Goal: Information Seeking & Learning: Check status

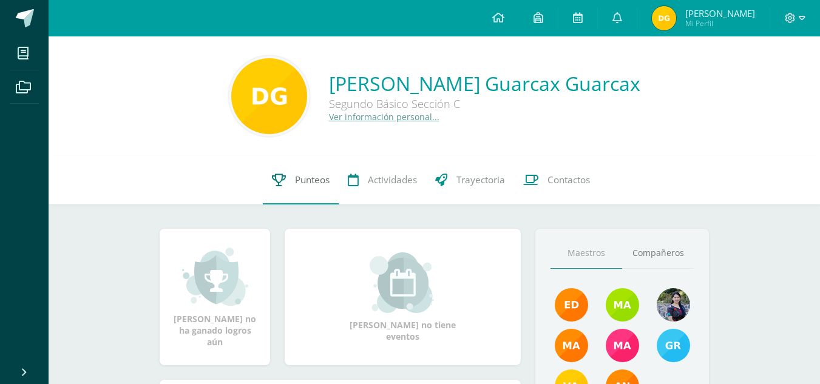
click at [291, 170] on link "Punteos" at bounding box center [301, 180] width 76 height 49
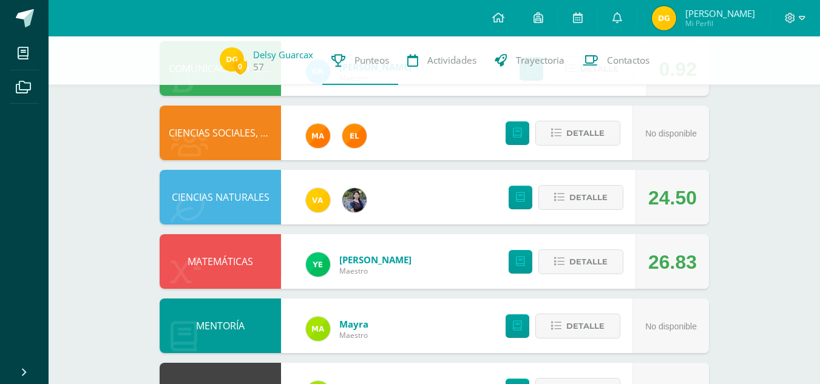
scroll to position [535, 0]
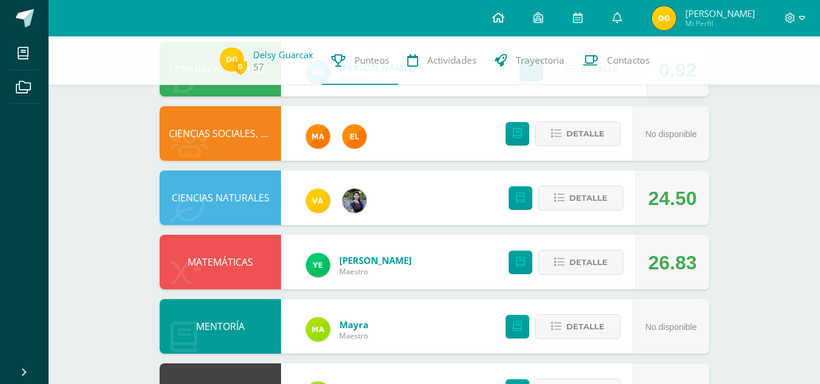
click at [519, 10] on link at bounding box center [497, 18] width 41 height 36
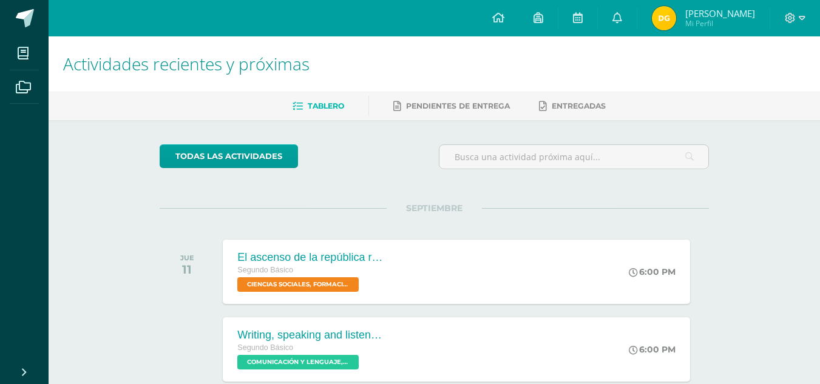
click at [671, 30] on span "Delsy Mishel Mi Perfil" at bounding box center [703, 18] width 108 height 24
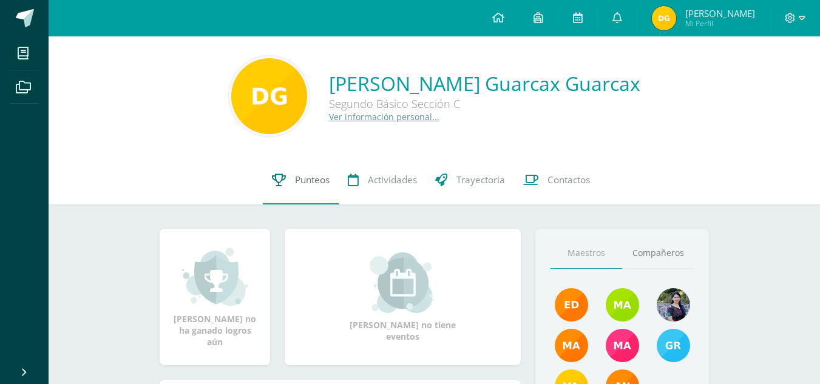
click at [283, 172] on link "Punteos" at bounding box center [301, 180] width 76 height 49
click at [378, 346] on div "Delsy Mishel no tiene eventos" at bounding box center [403, 297] width 246 height 137
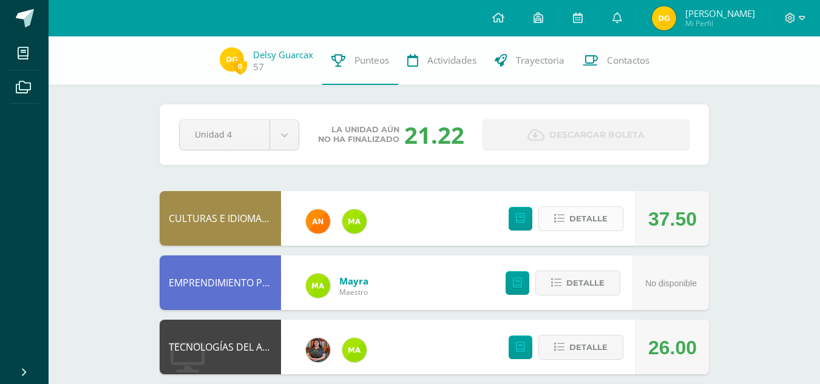
click at [576, 211] on span "Detalle" at bounding box center [588, 218] width 38 height 22
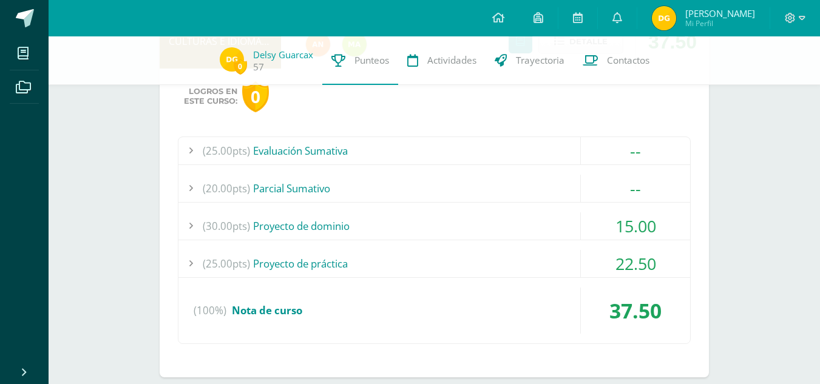
scroll to position [178, 0]
click at [629, 225] on div "15.00" at bounding box center [635, 225] width 109 height 27
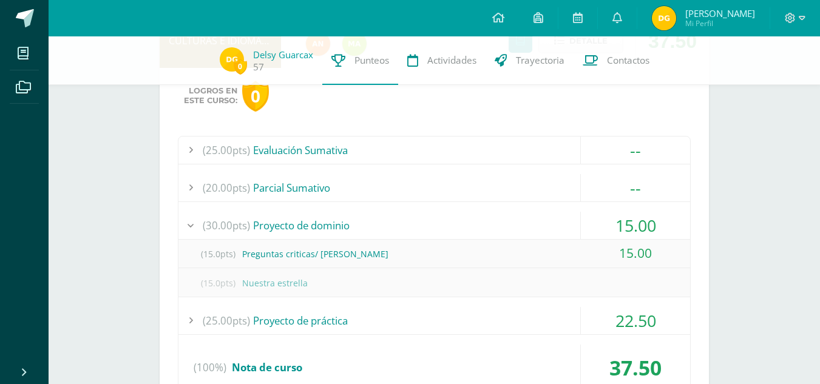
click at [629, 225] on div "15.00" at bounding box center [635, 225] width 109 height 27
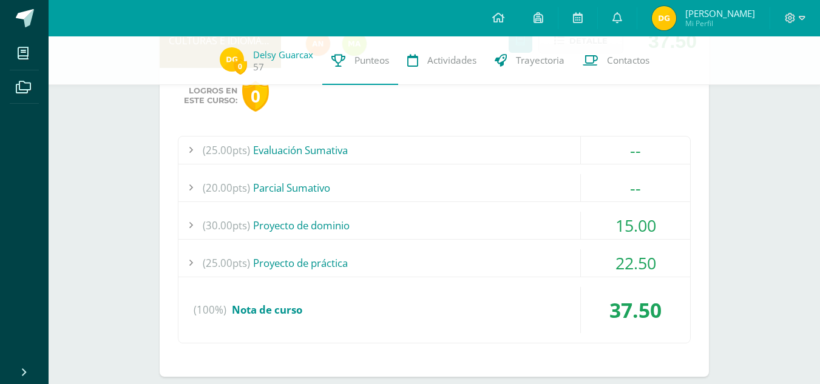
click at [629, 224] on div "15.00" at bounding box center [635, 225] width 109 height 27
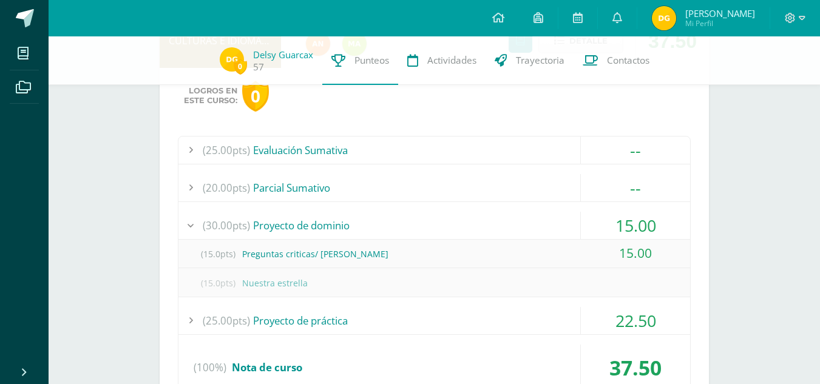
click at [629, 224] on div "15.00" at bounding box center [635, 225] width 109 height 27
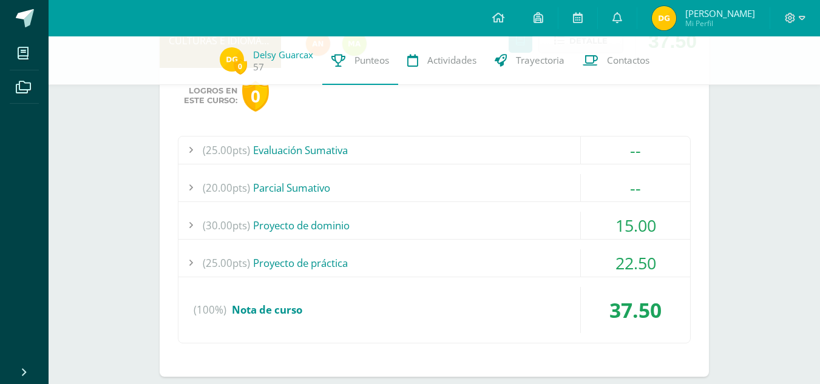
click at [618, 271] on div "22.50" at bounding box center [635, 262] width 109 height 27
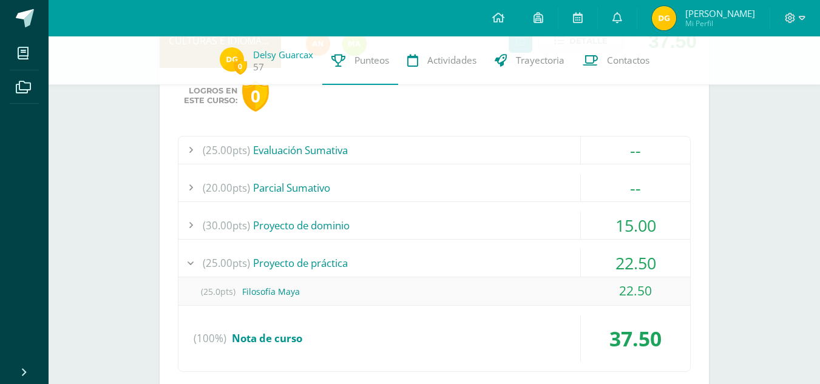
click at [618, 271] on div "22.50" at bounding box center [635, 262] width 109 height 27
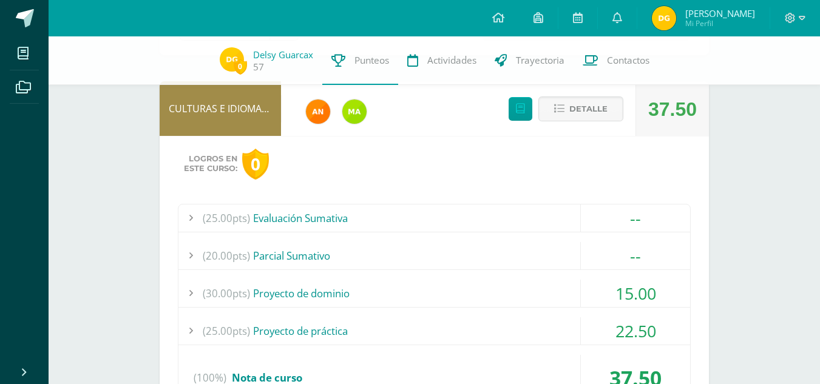
scroll to position [109, 0]
click at [567, 115] on button "Detalle" at bounding box center [580, 109] width 85 height 25
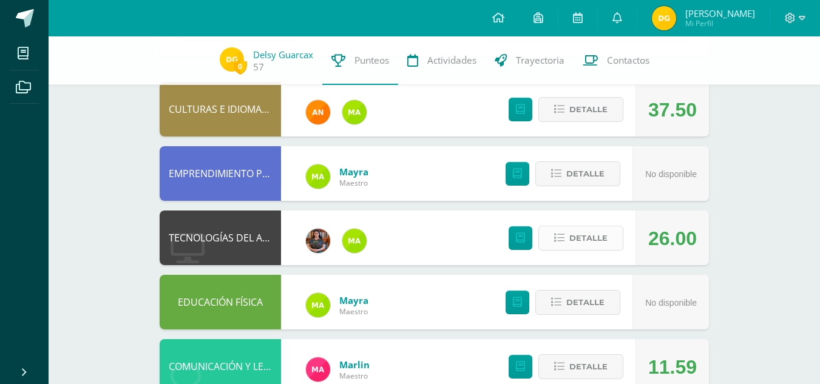
click at [613, 229] on button "Detalle" at bounding box center [580, 238] width 85 height 25
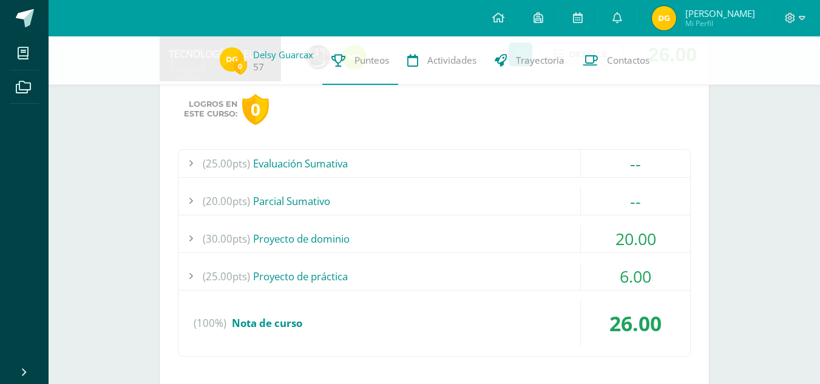
scroll to position [294, 0]
click at [624, 278] on div "6.00" at bounding box center [635, 274] width 109 height 27
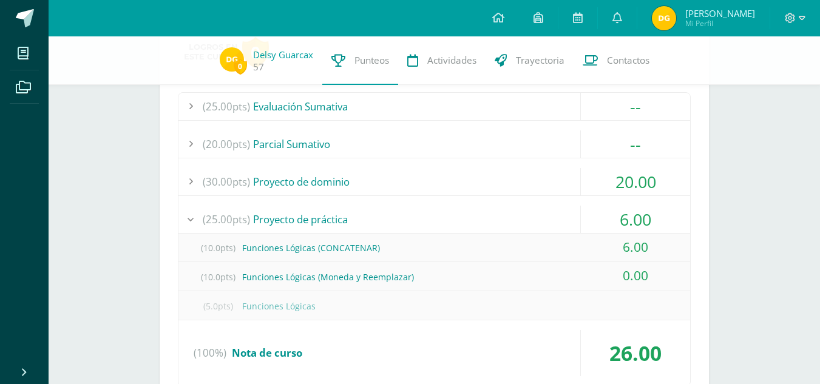
scroll to position [352, 0]
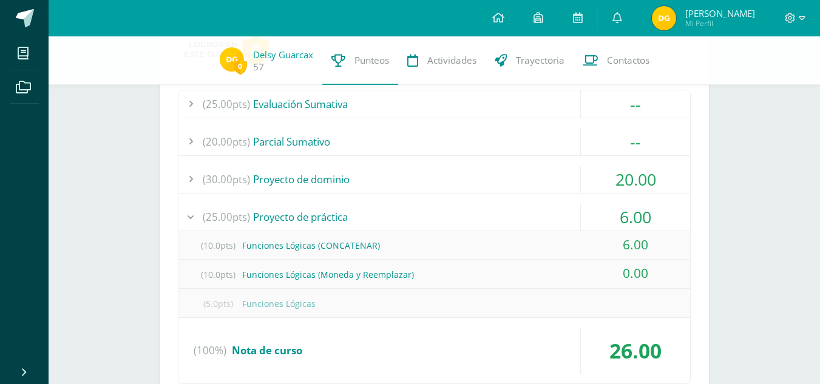
click at [638, 204] on div "6.00" at bounding box center [635, 216] width 109 height 27
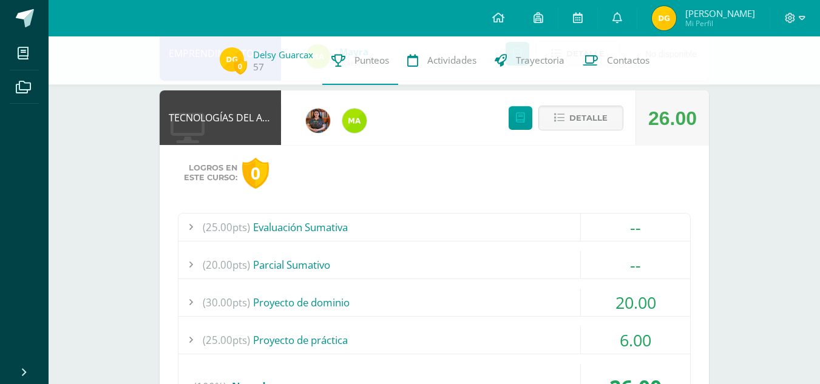
scroll to position [207, 0]
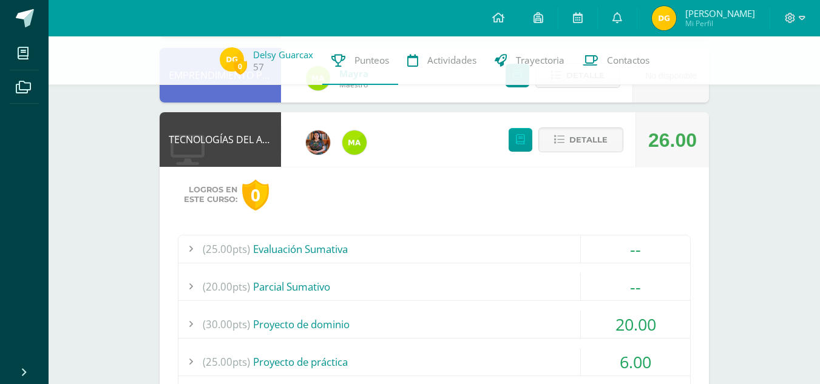
drag, startPoint x: 579, startPoint y: 133, endPoint x: 598, endPoint y: 275, distance: 143.2
click at [598, 275] on div "TECNOLOGÍAS DEL APRENDIZAJE Y LA COMUNICACIÓN 26.00 Detalle Logros en este curs…" at bounding box center [434, 293] width 549 height 363
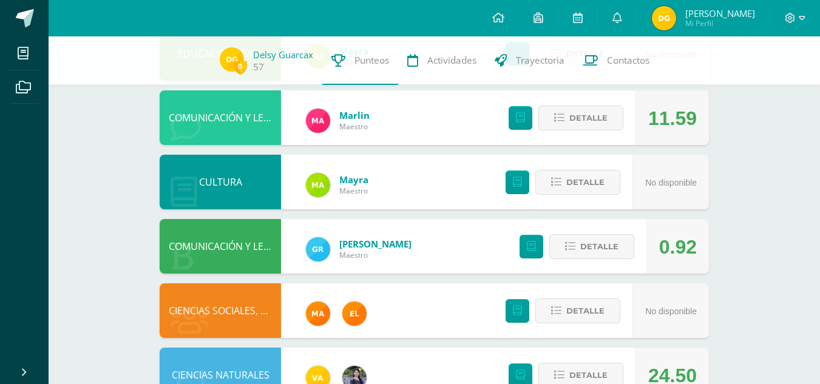
scroll to position [669, 0]
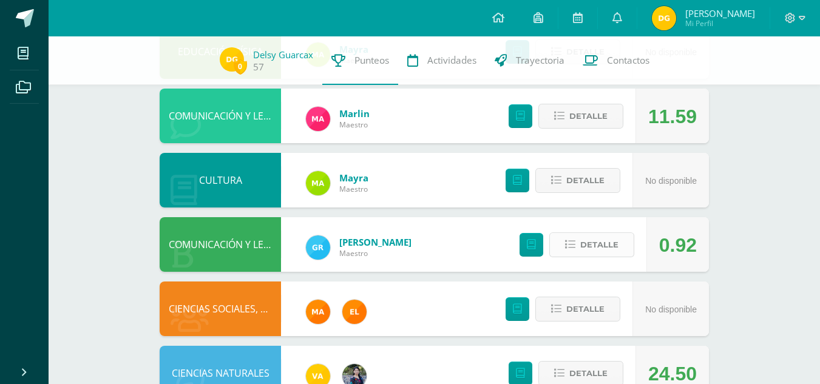
click at [585, 254] on span "Detalle" at bounding box center [599, 245] width 38 height 22
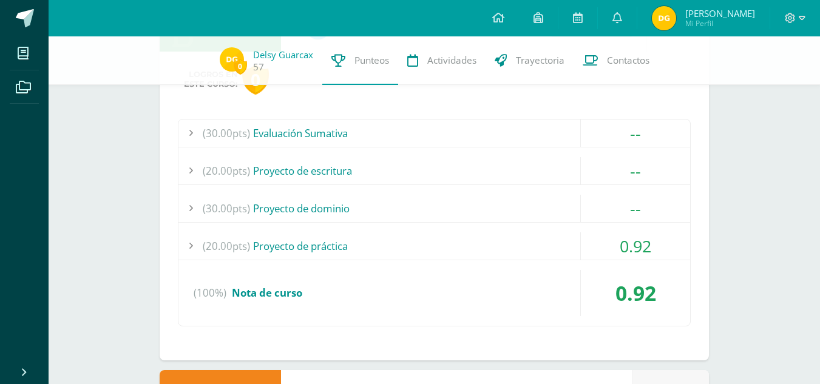
scroll to position [889, 0]
click at [621, 244] on div "0.92" at bounding box center [635, 245] width 109 height 27
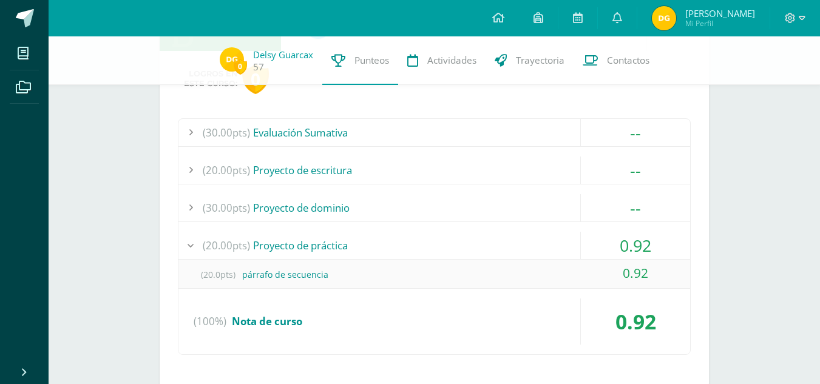
click at [621, 244] on div "0.92" at bounding box center [635, 245] width 109 height 27
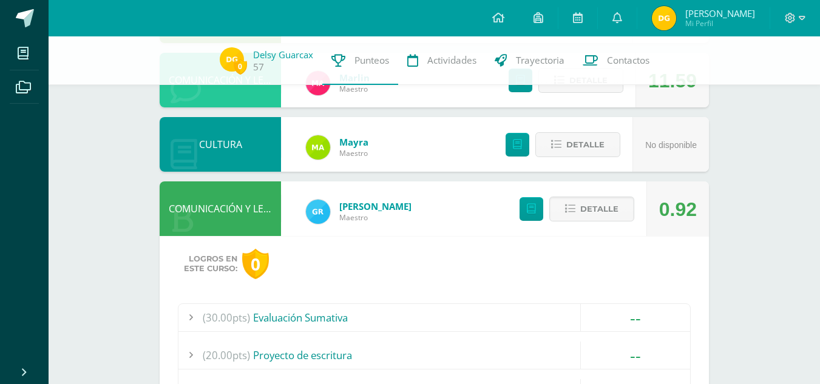
scroll to position [704, 0]
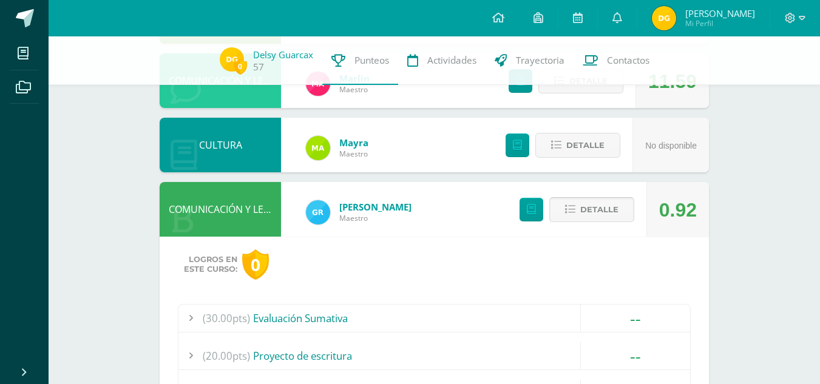
click at [590, 201] on span "Detalle" at bounding box center [599, 209] width 38 height 22
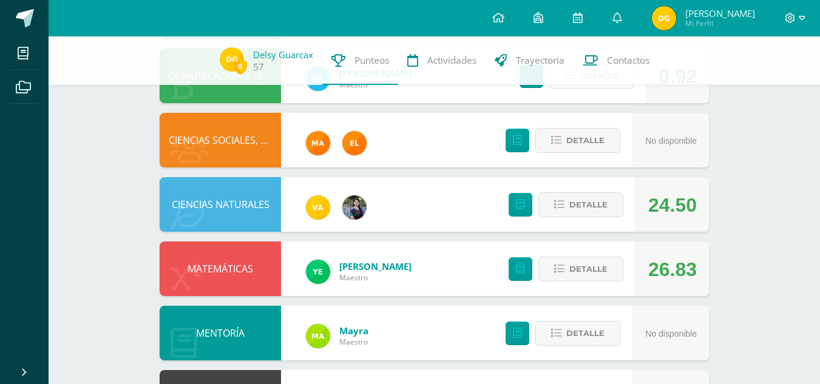
scroll to position [869, 0]
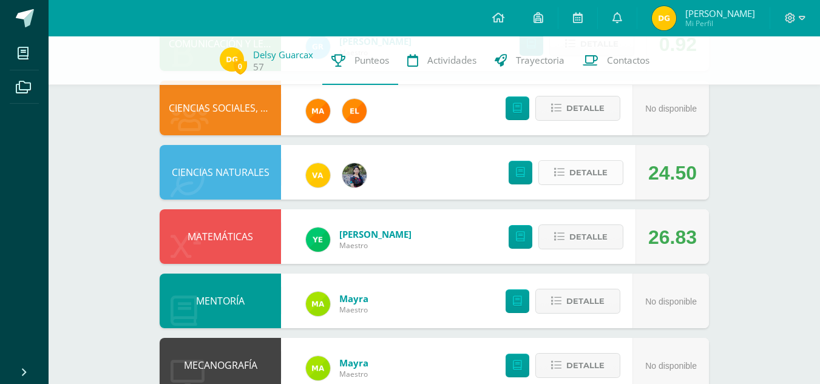
click at [568, 177] on button "Detalle" at bounding box center [580, 172] width 85 height 25
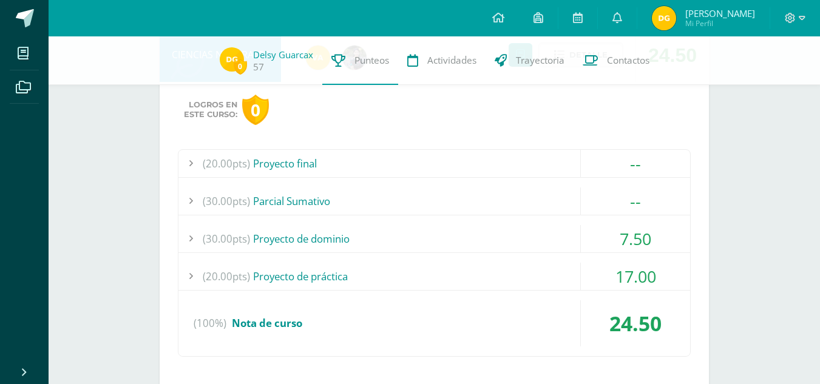
scroll to position [1003, 0]
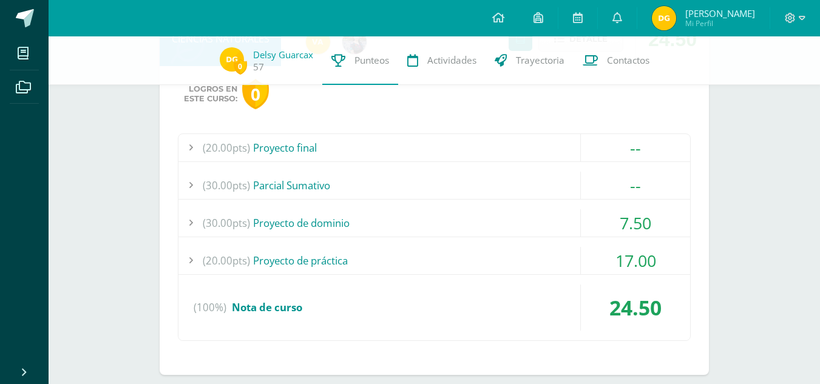
click at [587, 257] on div "17.00" at bounding box center [635, 260] width 109 height 27
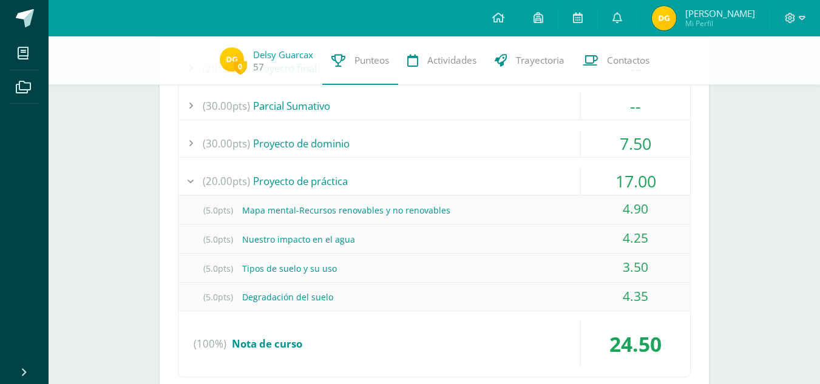
scroll to position [1082, 0]
click at [612, 209] on div "4.90" at bounding box center [635, 209] width 109 height 27
click at [629, 189] on div "17.00" at bounding box center [635, 181] width 109 height 27
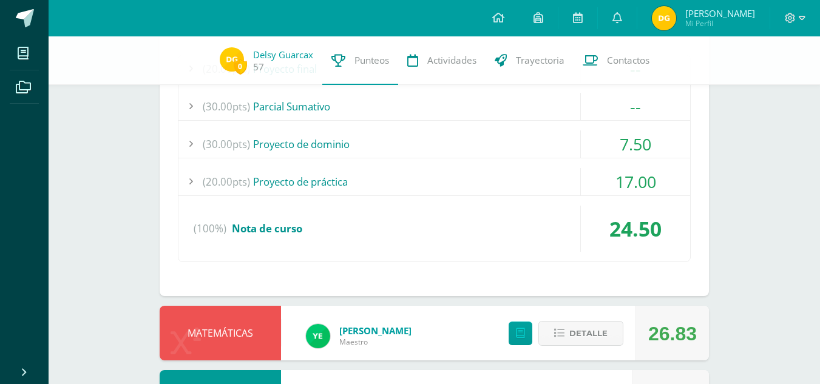
click at [633, 148] on div "7.50" at bounding box center [635, 143] width 109 height 27
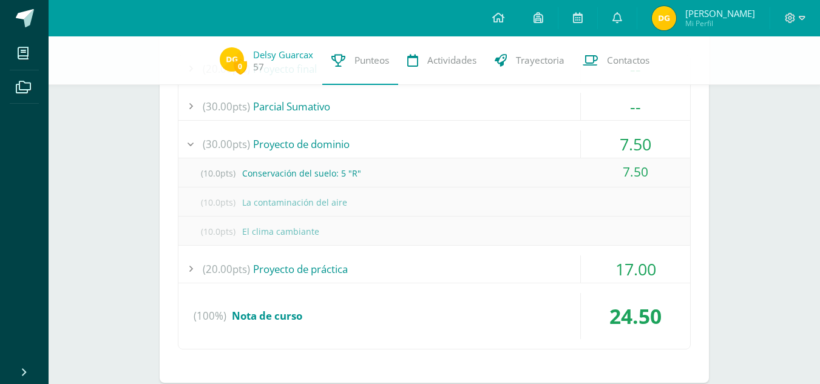
click at [633, 148] on div "7.50" at bounding box center [635, 143] width 109 height 27
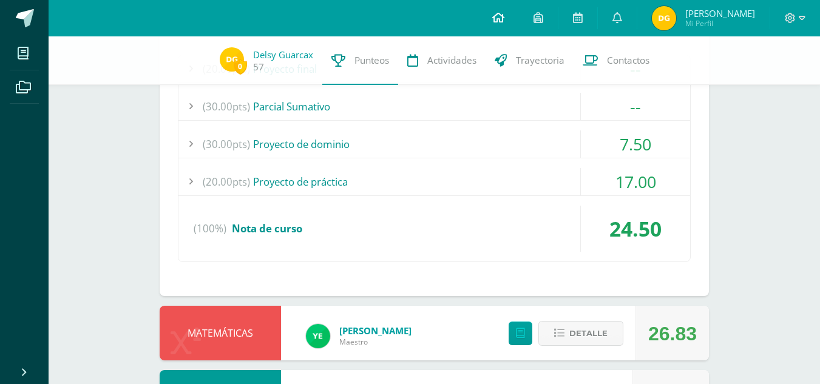
click at [505, 22] on link at bounding box center [497, 18] width 41 height 36
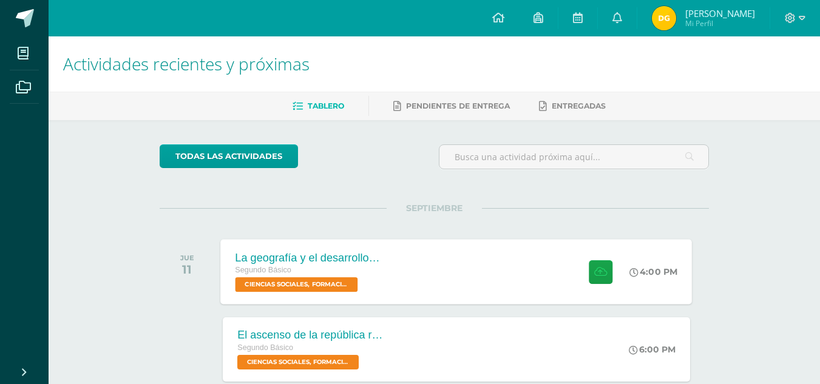
click at [627, 278] on div "4:00 PM" at bounding box center [659, 271] width 65 height 65
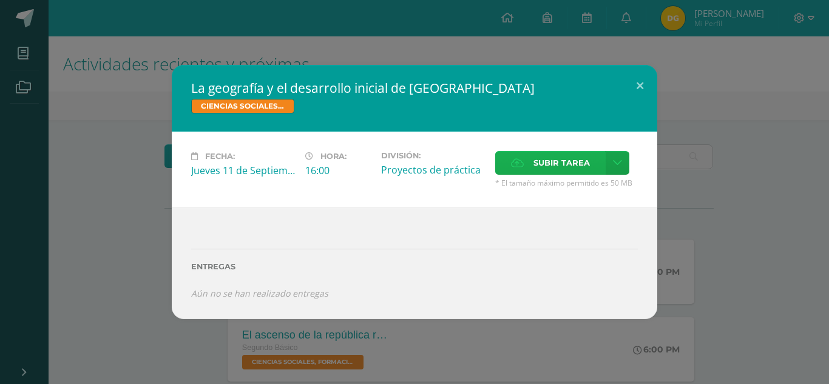
click at [517, 162] on icon at bounding box center [517, 163] width 13 height 8
click at [0, 0] on input "Subir tarea" at bounding box center [0, 0] width 0 height 0
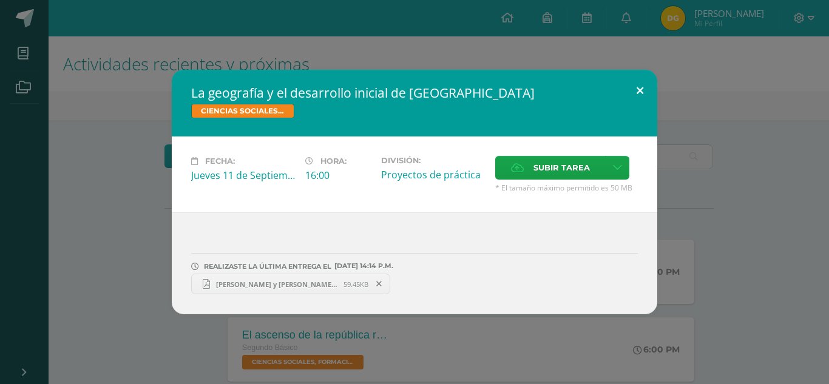
click at [639, 74] on button at bounding box center [639, 90] width 35 height 41
